Goal: Communication & Community: Answer question/provide support

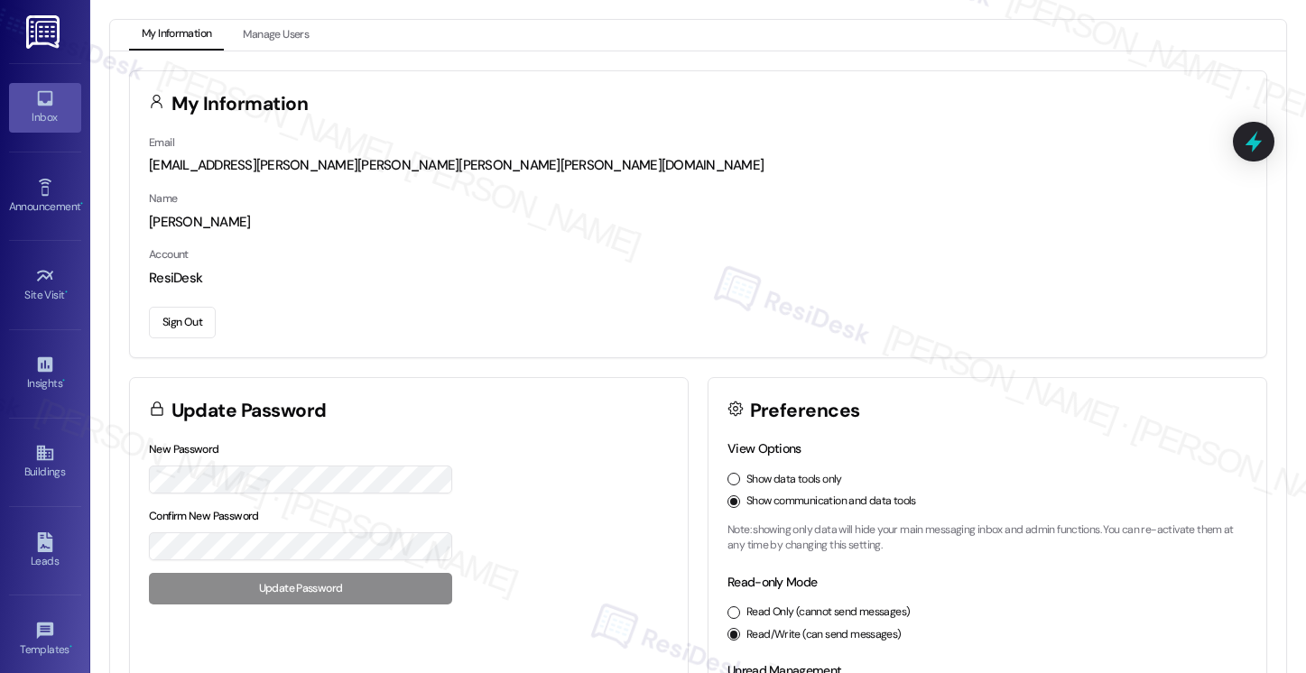
click at [52, 99] on link "Inbox" at bounding box center [45, 107] width 72 height 49
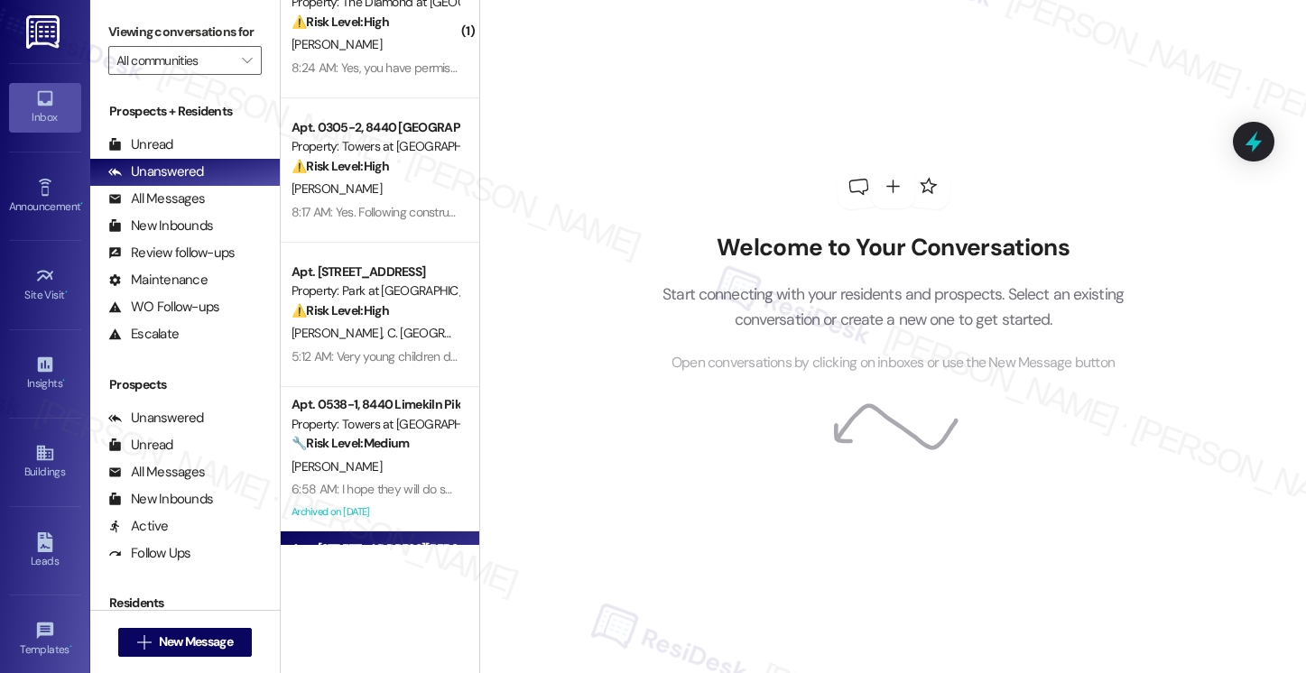
scroll to position [42, 0]
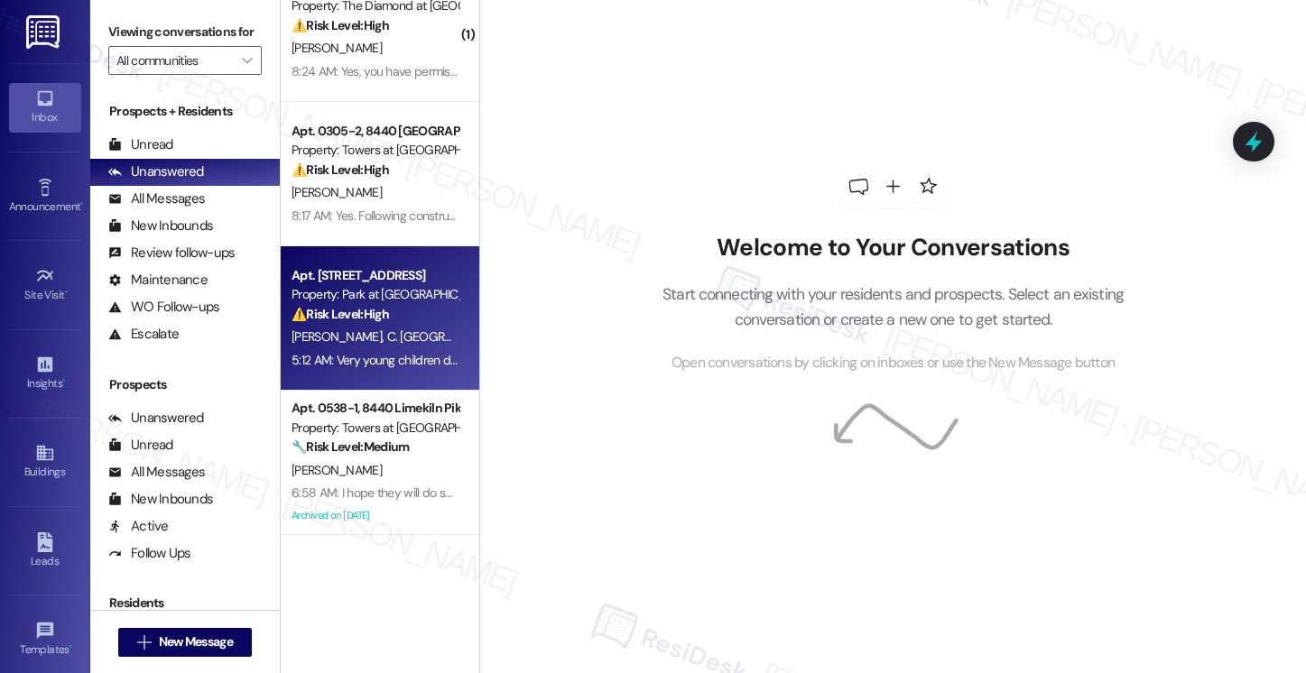
click at [402, 339] on div "[PERSON_NAME] [PERSON_NAME][GEOGRAPHIC_DATA]" at bounding box center [375, 337] width 171 height 23
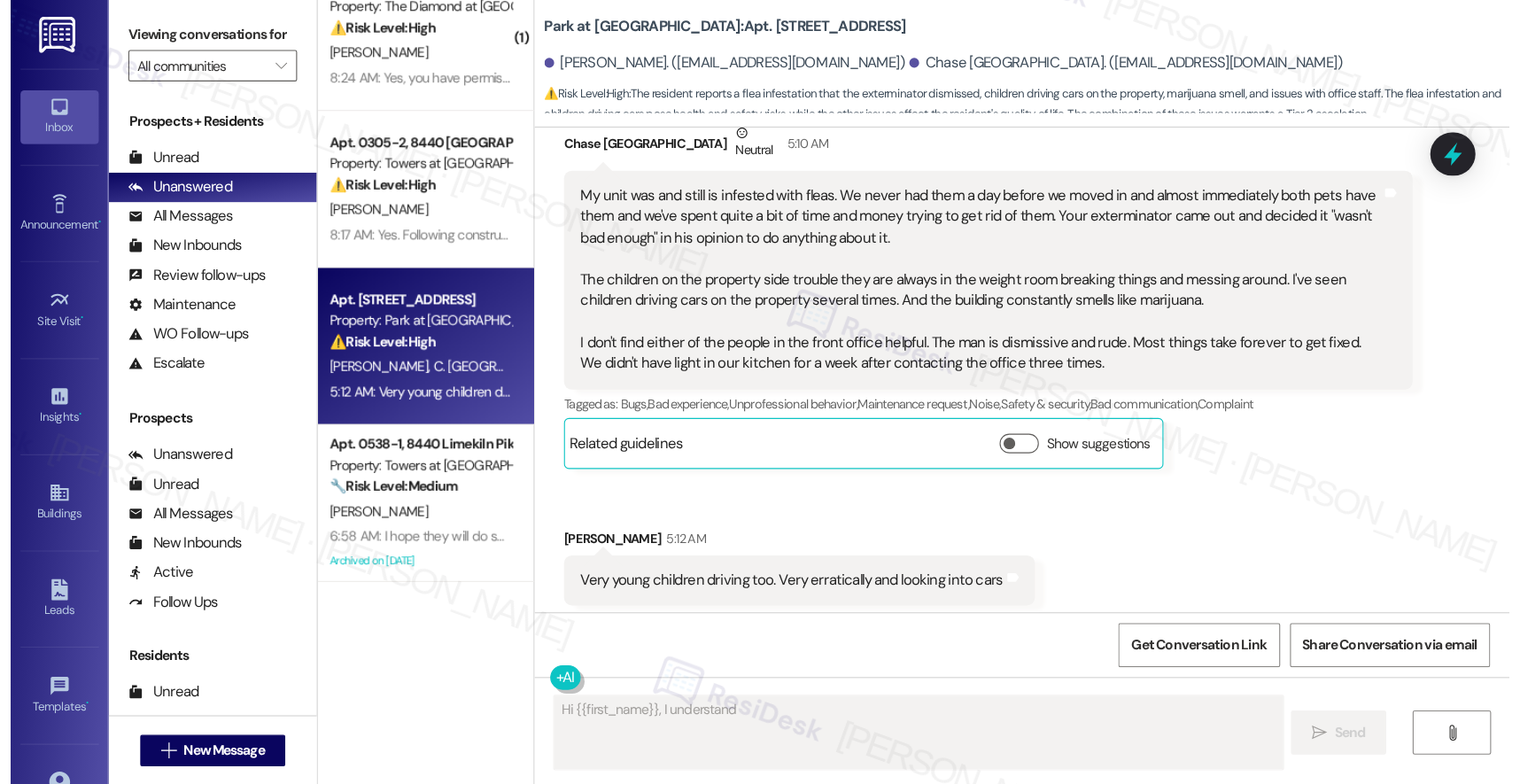
scroll to position [1227, 0]
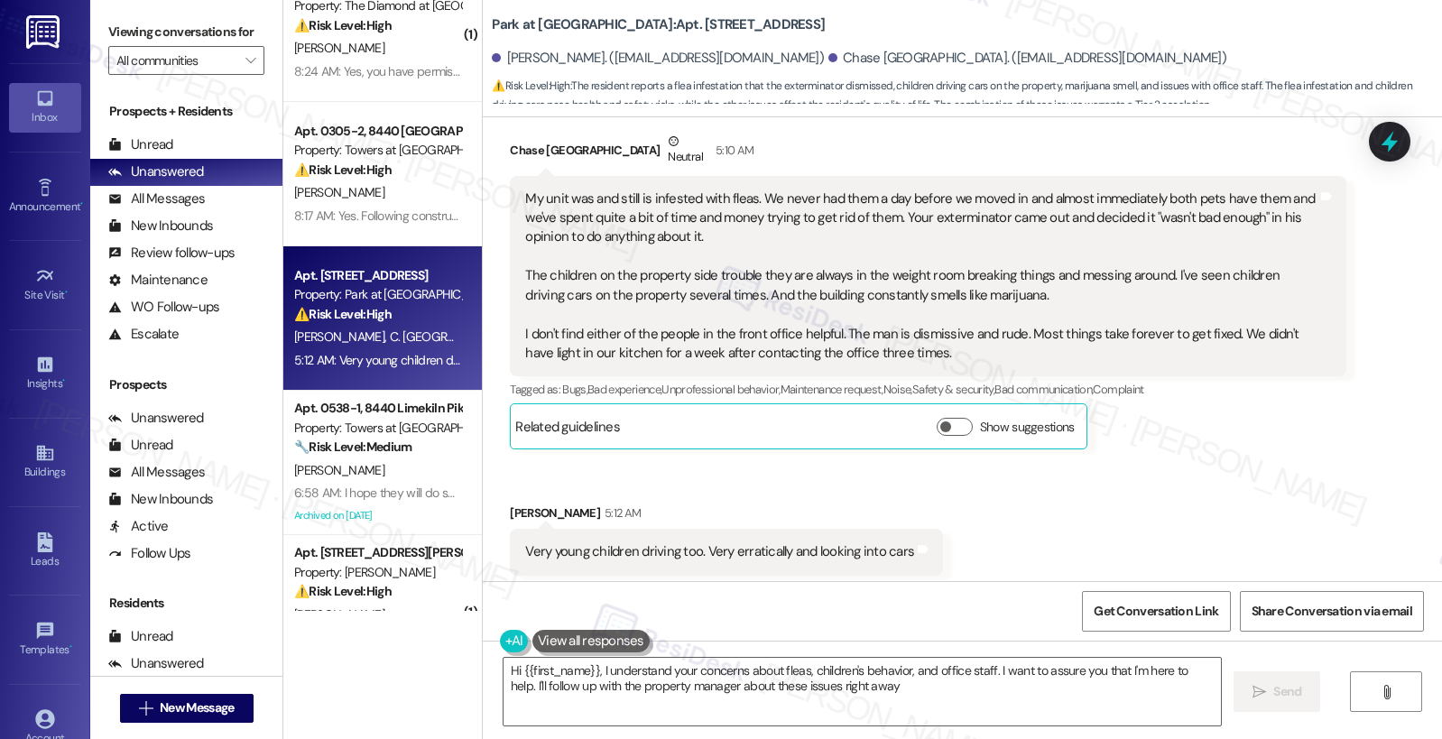
type textarea "Hi {{first_name}}, I understand your concerns about fleas, children's behavior,…"
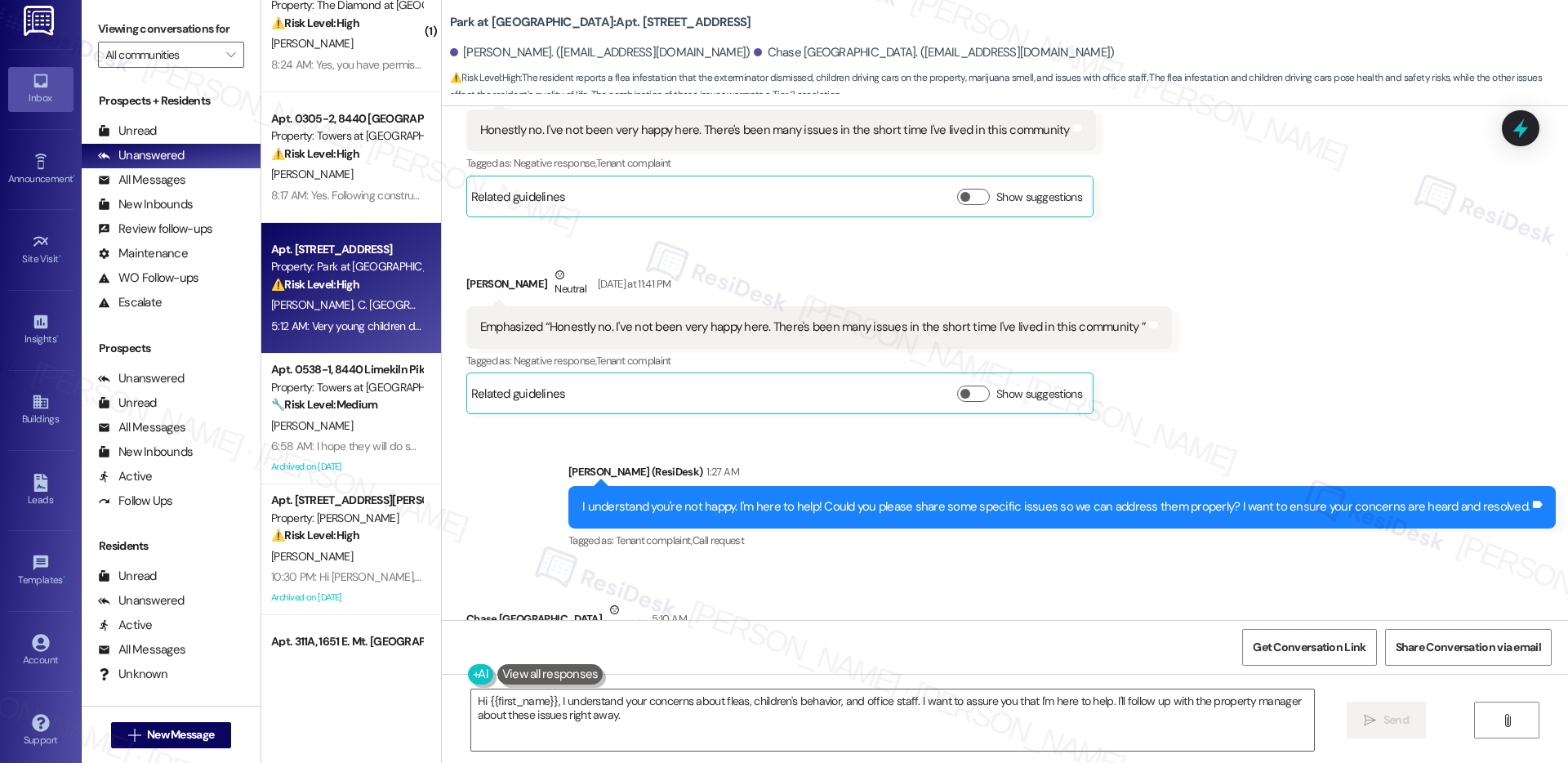
scroll to position [16, 0]
click at [26, 608] on div "Account" at bounding box center [41, 652] width 81 height 16
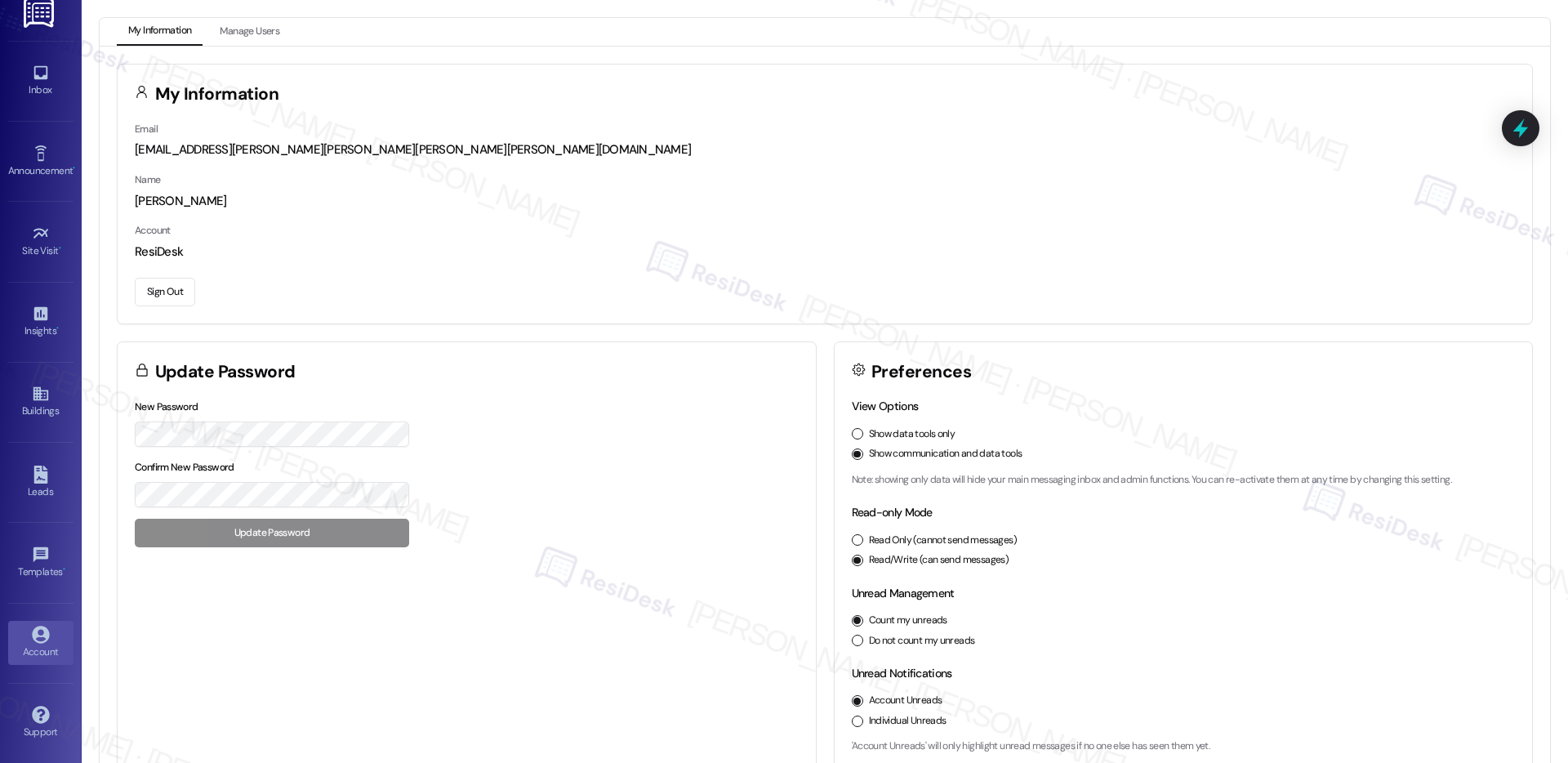
click at [167, 291] on button "Sign Out" at bounding box center [165, 292] width 61 height 29
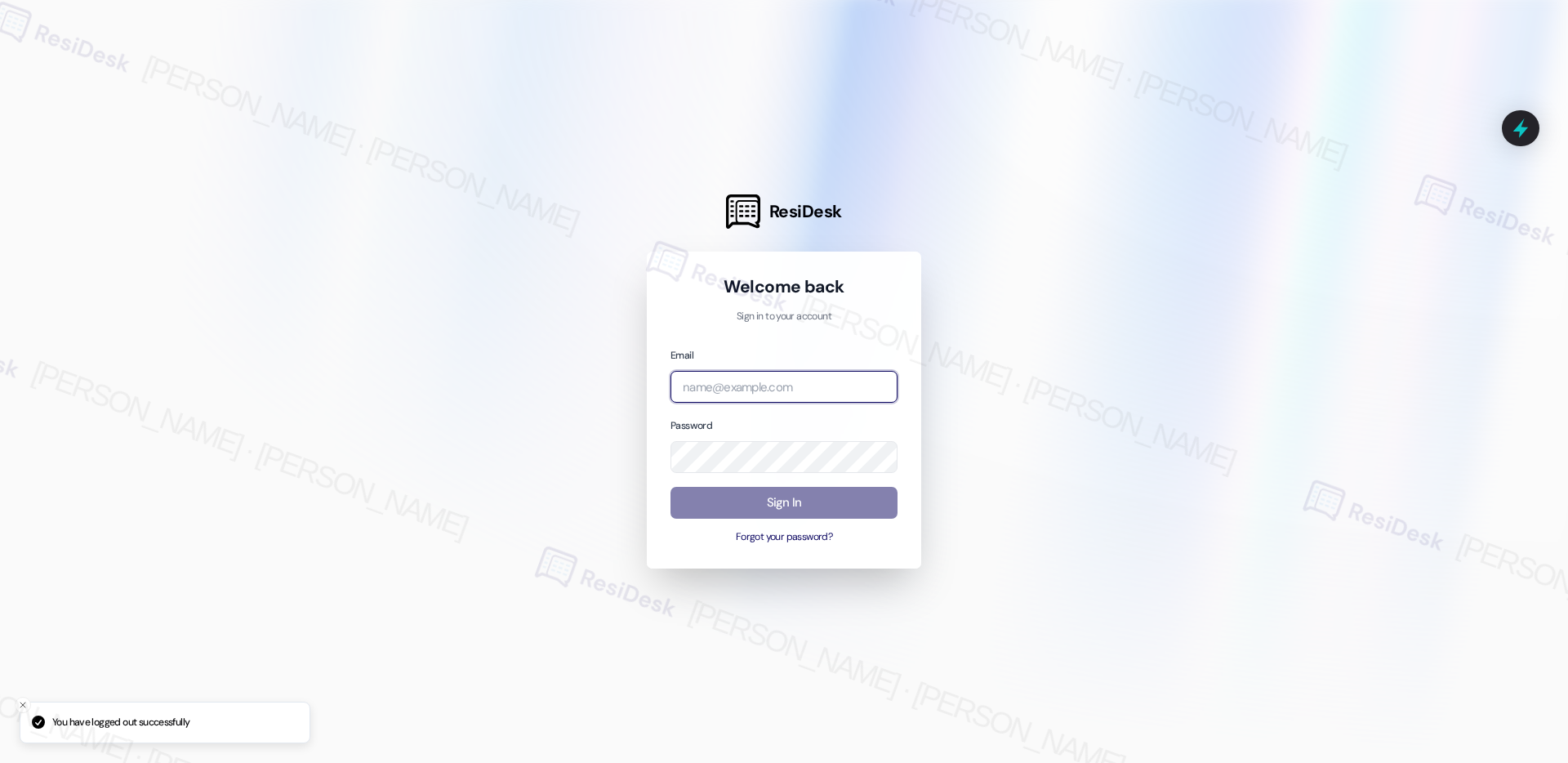
click at [792, 388] on input "email" at bounding box center [784, 386] width 227 height 32
type input "[EMAIL_ADDRESS][PERSON_NAME][PERSON_NAME][PERSON_NAME][DOMAIN_NAME]"
